Goal: Information Seeking & Learning: Learn about a topic

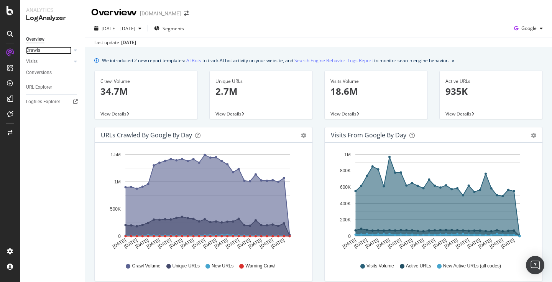
click at [48, 51] on link "Crawls" at bounding box center [49, 50] width 46 height 8
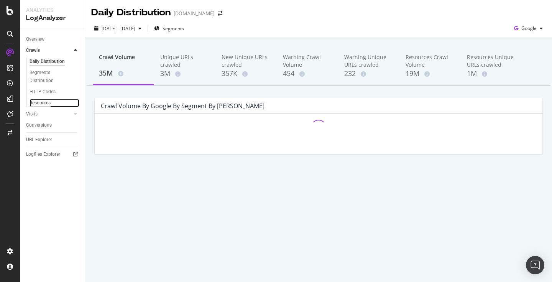
click at [47, 105] on div "Resources" at bounding box center [40, 103] width 21 height 8
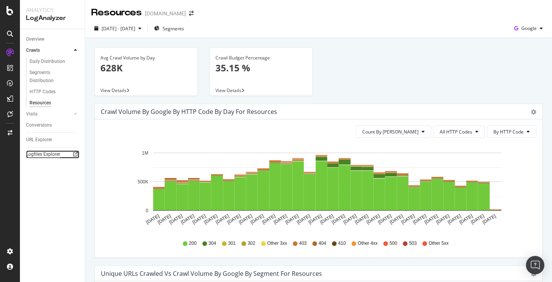
click at [42, 152] on div "Logfiles Explorer" at bounding box center [43, 154] width 34 height 8
click at [44, 138] on div "URL Explorer" at bounding box center [39, 140] width 26 height 8
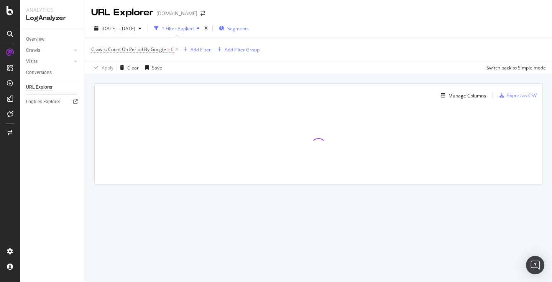
click at [245, 28] on span "Segments" at bounding box center [237, 28] width 21 height 7
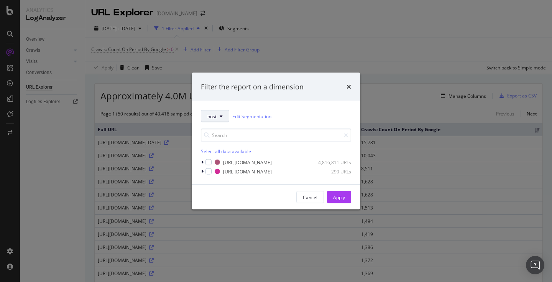
click at [213, 120] on button "host" at bounding box center [215, 116] width 28 height 12
click at [216, 143] on span "pagetype" at bounding box center [221, 143] width 28 height 7
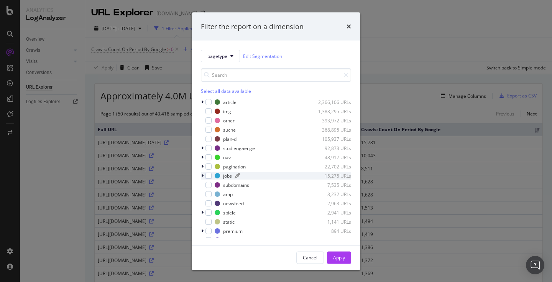
scroll to position [15, 0]
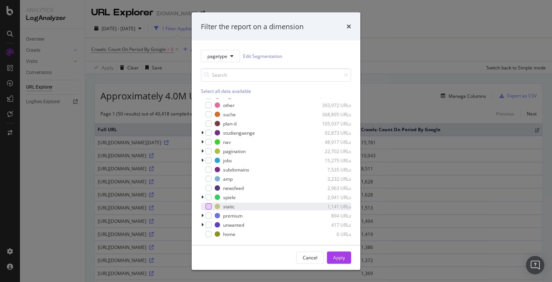
click at [208, 205] on div "modal" at bounding box center [208, 206] width 6 height 6
click at [346, 255] on button "Apply" at bounding box center [339, 257] width 24 height 12
